Goal: Transaction & Acquisition: Purchase product/service

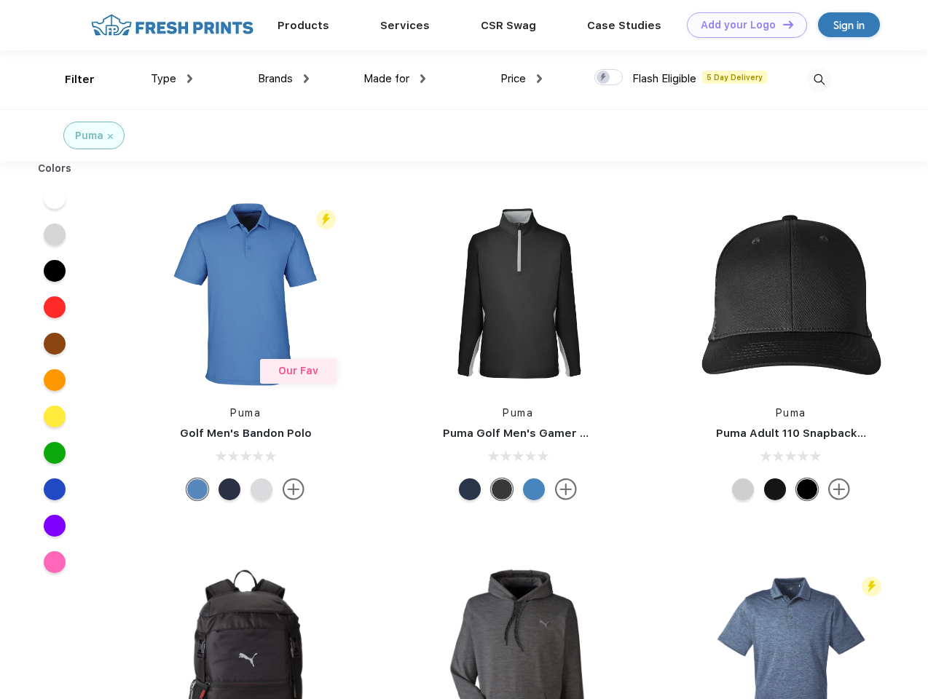
click at [741, 25] on link "Add your Logo Design Tool" at bounding box center [747, 24] width 120 height 25
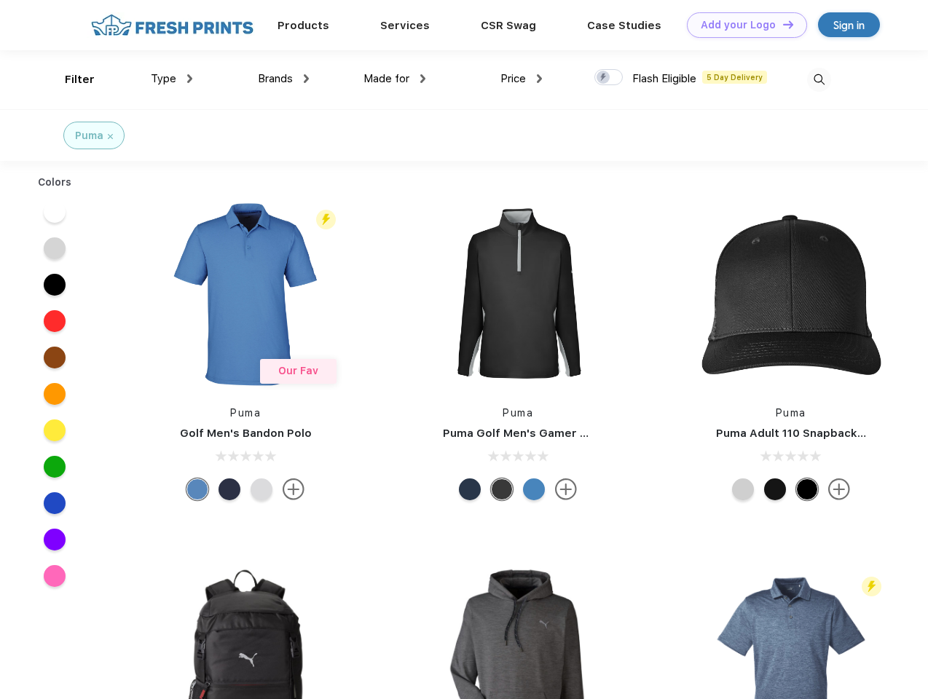
click at [0, 0] on div "Design Tool" at bounding box center [0, 0] width 0 height 0
click at [782, 24] on link "Add your Logo Design Tool" at bounding box center [747, 24] width 120 height 25
click at [70, 79] on div "Filter" at bounding box center [80, 79] width 30 height 17
click at [172, 79] on span "Type" at bounding box center [163, 78] width 25 height 13
click at [283, 79] on span "Brands" at bounding box center [275, 78] width 35 height 13
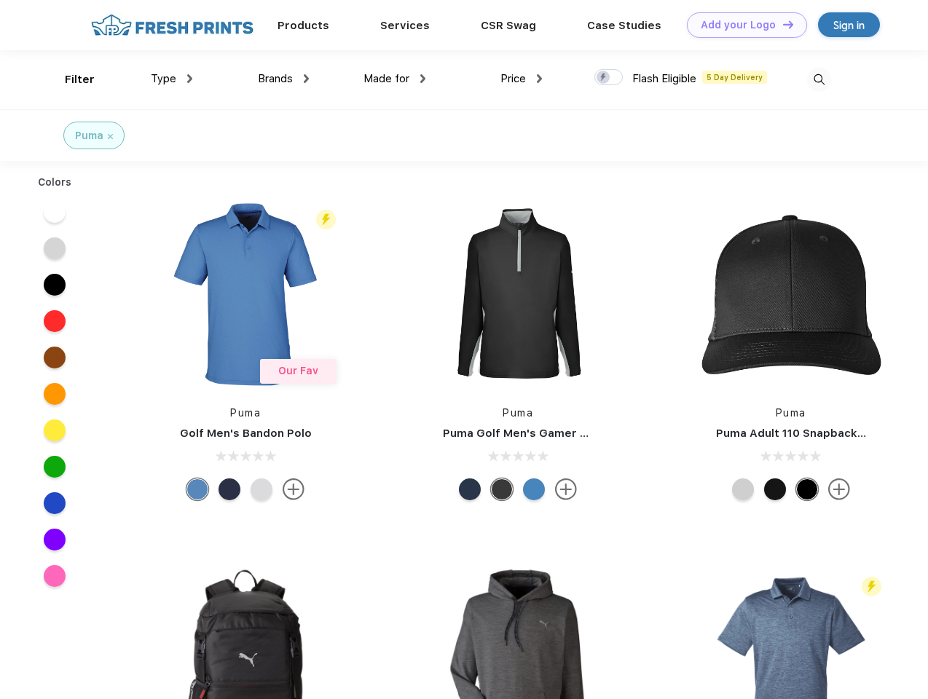
click at [395, 79] on span "Made for" at bounding box center [386, 78] width 46 height 13
click at [521, 79] on span "Price" at bounding box center [512, 78] width 25 height 13
click at [609, 78] on div at bounding box center [608, 77] width 28 height 16
click at [604, 78] on input "checkbox" at bounding box center [598, 72] width 9 height 9
click at [819, 79] on img at bounding box center [819, 80] width 24 height 24
